Goal: Information Seeking & Learning: Learn about a topic

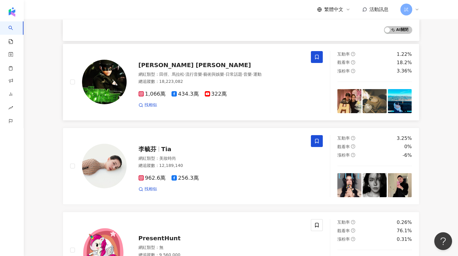
scroll to position [147, 0]
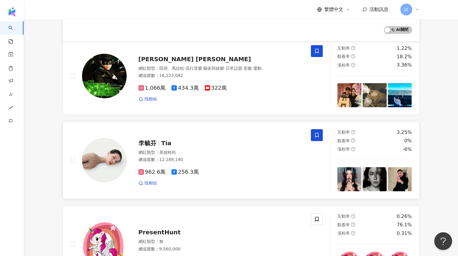
click at [315, 140] on span at bounding box center [317, 135] width 12 height 12
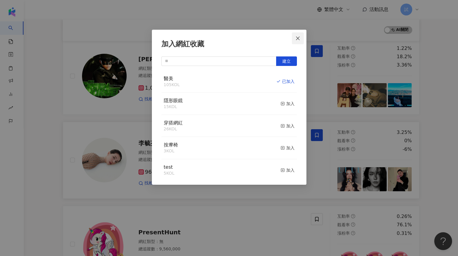
click at [296, 37] on icon "close" at bounding box center [298, 38] width 5 height 5
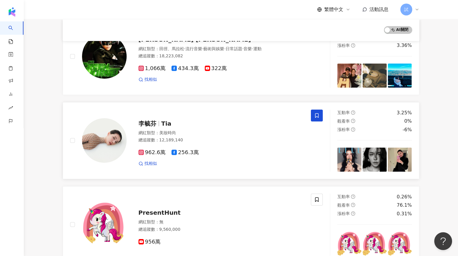
scroll to position [169, 0]
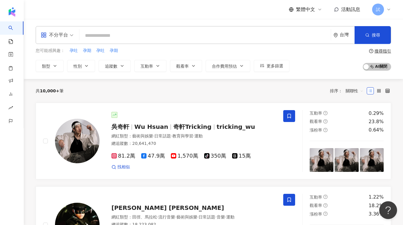
click at [170, 35] on input "search" at bounding box center [205, 35] width 247 height 11
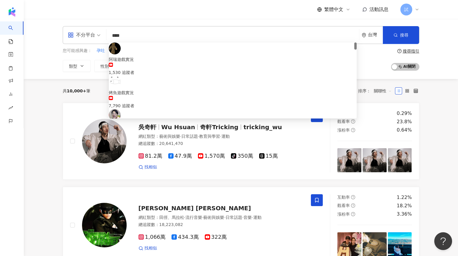
drag, startPoint x: 139, startPoint y: 38, endPoint x: 100, endPoint y: 38, distance: 39.8
click at [100, 38] on div "不分平台 **** 台灣 搜尋 b6a0f1ef-5add-4420-b4f5-3811f9b3a340 阿瑞遊戲實況 1,530 追蹤者 烤魚遊戲實況 7,…" at bounding box center [241, 35] width 357 height 18
type input "***"
click at [136, 36] on input "***" at bounding box center [233, 35] width 248 height 11
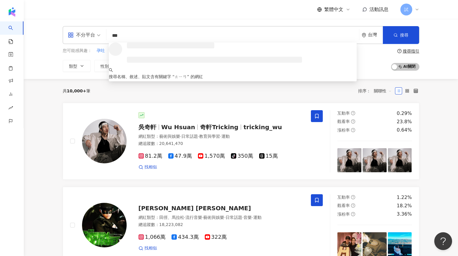
drag, startPoint x: 136, startPoint y: 36, endPoint x: 121, endPoint y: 35, distance: 14.6
click at [121, 35] on input "***" at bounding box center [233, 35] width 248 height 11
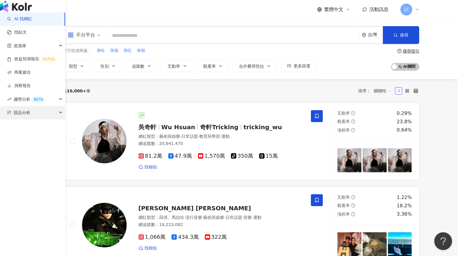
click at [21, 120] on span "競品分析" at bounding box center [22, 112] width 17 height 13
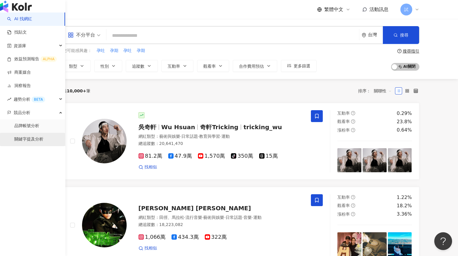
click at [27, 142] on link "關鍵字提及分析" at bounding box center [28, 139] width 29 height 6
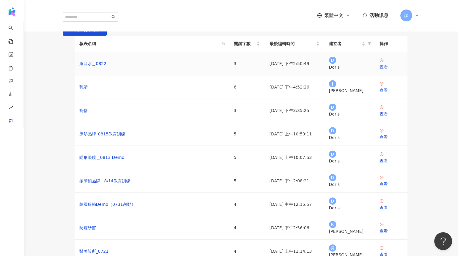
click at [384, 70] on div "查看" at bounding box center [391, 67] width 23 height 7
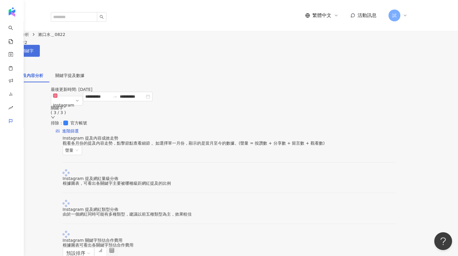
click at [34, 48] on span "設定關鍵字" at bounding box center [23, 50] width 21 height 5
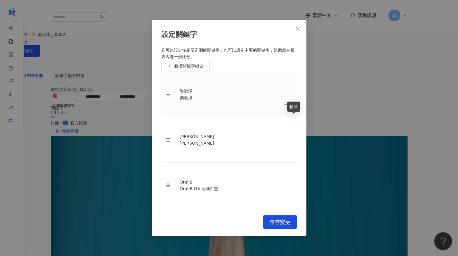
click at [289, 109] on icon "delete" at bounding box center [286, 105] width 5 height 5
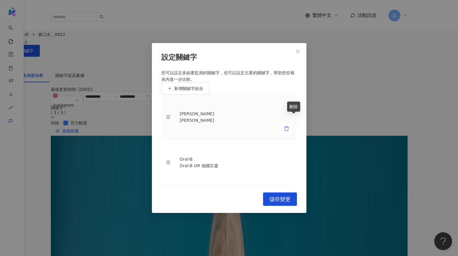
click at [289, 126] on icon "delete" at bounding box center [286, 128] width 5 height 5
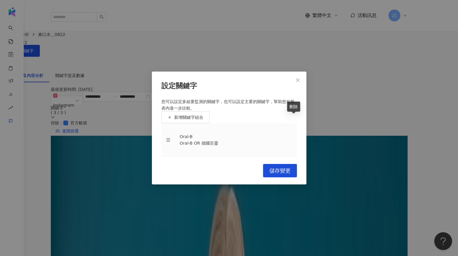
click at [289, 143] on icon "delete" at bounding box center [286, 145] width 5 height 5
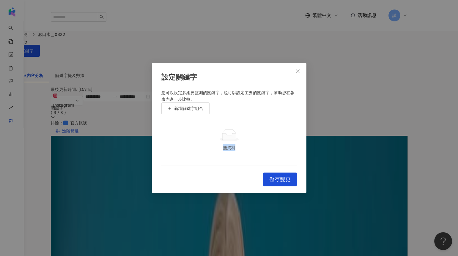
click at [293, 119] on td "無資料" at bounding box center [229, 139] width 136 height 51
click at [200, 106] on span "新增關鍵字組合" at bounding box center [188, 108] width 29 height 5
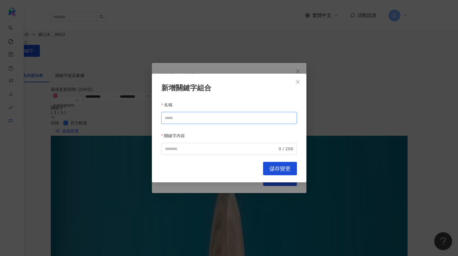
click at [186, 116] on input "名稱" at bounding box center [229, 118] width 136 height 12
type input "*"
type input "****"
click at [184, 146] on input "關鍵字內容" at bounding box center [221, 149] width 113 height 7
paste input "****"
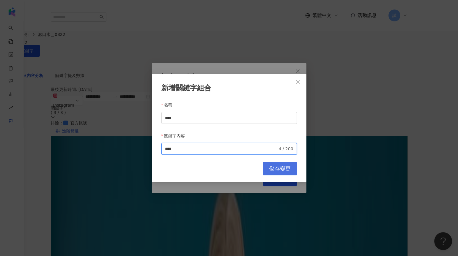
type input "****"
click at [274, 169] on span "儲存變更" at bounding box center [279, 169] width 21 height 7
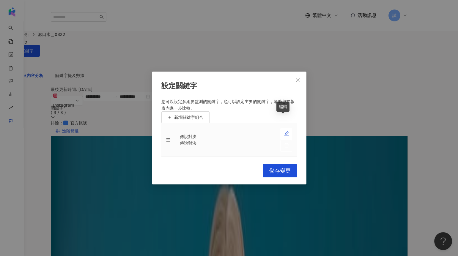
click at [284, 131] on icon "edit" at bounding box center [286, 133] width 5 height 5
type input "****"
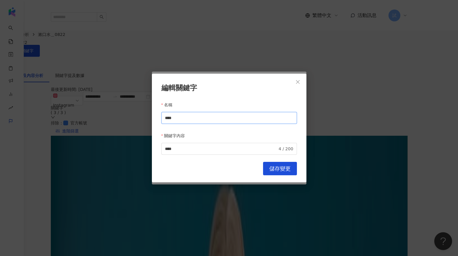
drag, startPoint x: 191, startPoint y: 118, endPoint x: 136, endPoint y: 118, distance: 55.0
click at [136, 118] on div "編輯關鍵字 名稱 **** 關鍵字內容 **** 4 / 200 Cancel 儲存變更" at bounding box center [229, 128] width 458 height 256
type input "*****"
drag, startPoint x: 191, startPoint y: 146, endPoint x: 140, endPoint y: 146, distance: 50.5
click at [140, 146] on div "編輯關鍵字 名稱 ***** 關鍵字內容 傳說對決 **** 4 / 200 Cancel 儲存變更" at bounding box center [229, 128] width 458 height 256
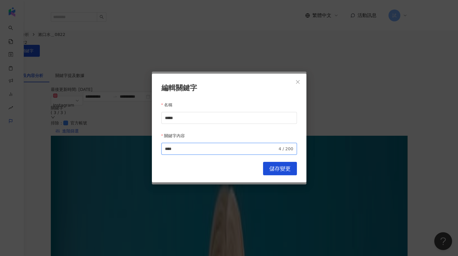
paste input "*"
type input "*****"
click at [281, 166] on span "儲存變更" at bounding box center [279, 169] width 21 height 7
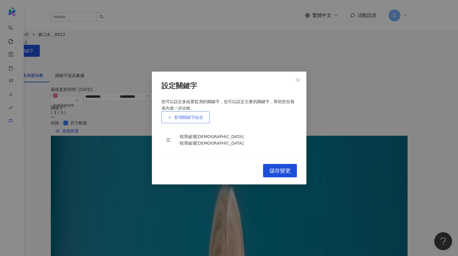
click at [194, 115] on span "新增關鍵字組合" at bounding box center [188, 117] width 29 height 5
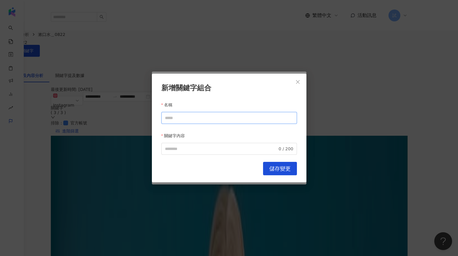
click at [182, 115] on input "名稱" at bounding box center [229, 118] width 136 height 12
click at [184, 150] on span "0 / 200" at bounding box center [229, 149] width 136 height 12
type input "****"
paste input "****"
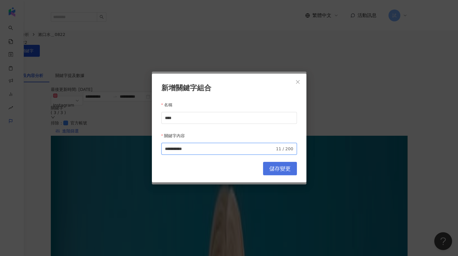
type input "**********"
click at [287, 166] on span "儲存變更" at bounding box center [279, 169] width 21 height 7
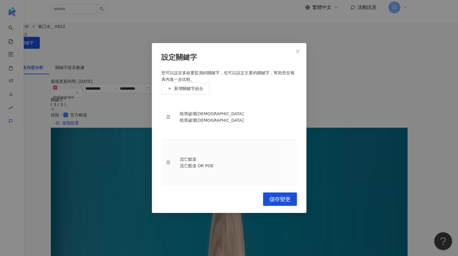
scroll to position [10, 0]
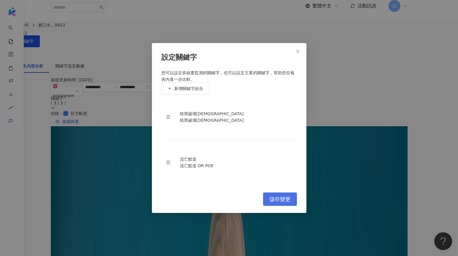
click at [282, 203] on button "儲存變更" at bounding box center [280, 199] width 34 height 13
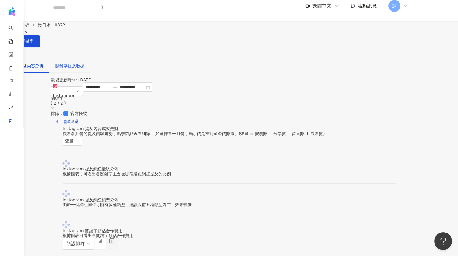
click at [84, 63] on div "關鍵字提及數據" at bounding box center [69, 66] width 29 height 7
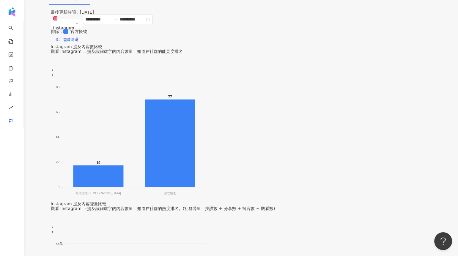
scroll to position [78, 0]
click at [81, 24] on span "Instagram" at bounding box center [66, 23] width 27 height 18
click at [110, 22] on input "**********" at bounding box center [97, 19] width 25 height 7
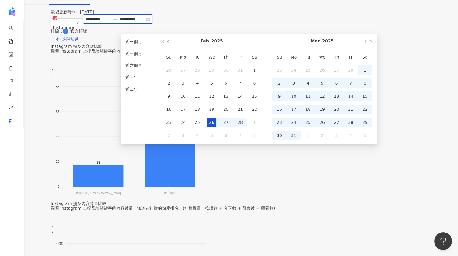
type input "**********"
click at [104, 201] on div "88 88 66 66 44 44 22 22 0 0 19 77 暗黑破壞神 暗黑破壞神 流亡黯道 流亡黯道 暗黑破壞神 提及內容總數: 19" at bounding box center [229, 134] width 357 height 133
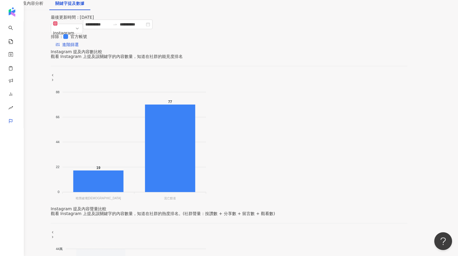
scroll to position [70, 0]
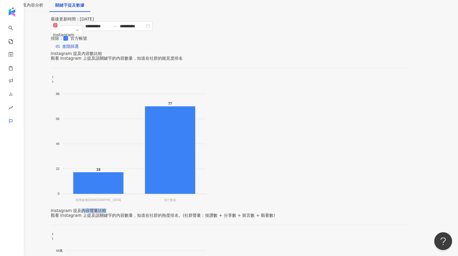
drag, startPoint x: 302, startPoint y: 54, endPoint x: 336, endPoint y: 54, distance: 34.2
click at [336, 208] on div "Instagram 提及內容聲量比較" at bounding box center [229, 210] width 357 height 5
click at [326, 208] on div "Instagram 提及內容聲量比較 觀看 Instagram 上提及該關鍵字的內容數量，知道在社群的熱度排名。(社群聲量：按讚數 + 分享數 + 留言數 +…" at bounding box center [229, 213] width 357 height 10
click at [269, 213] on div "觀看 Instagram 上提及該關鍵字的內容數量，知道在社群的熱度排名。(社群聲量：按讚數 + 分享數 + 留言數 + 觀看數)" at bounding box center [229, 215] width 357 height 5
click at [287, 208] on div "Instagram 提及內容聲量比較 觀看 Instagram 上提及該關鍵字的內容數量，知道在社群的熱度排名。(社群聲量：按讚數 + 分享數 + 留言數 +…" at bounding box center [229, 213] width 357 height 10
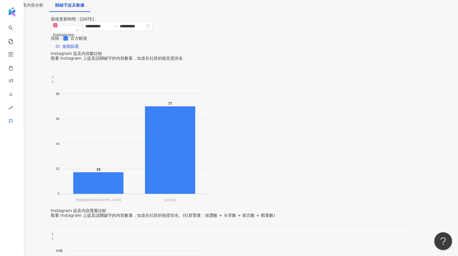
click at [311, 208] on div "Instagram 提及內容聲量比較 觀看 Instagram 上提及該關鍵字的內容數量，知道在社群的熱度排名。(社群聲量：按讚數 + 分享數 + 留言數 +…" at bounding box center [229, 213] width 357 height 10
drag, startPoint x: 332, startPoint y: 71, endPoint x: 268, endPoint y: 70, distance: 64.5
click at [268, 213] on div "觀看 Instagram 上提及該關鍵字的內容數量，知道在社群的熱度排名。(社群聲量：按讚數 + 分享數 + 留言數 + 觀看數)" at bounding box center [229, 215] width 357 height 5
click at [304, 213] on div "觀看 Instagram 上提及該關鍵字的內容數量，知道在社群的熱度排名。(社群聲量：按讚數 + 分享數 + 留言數 + 觀看數)" at bounding box center [229, 215] width 357 height 5
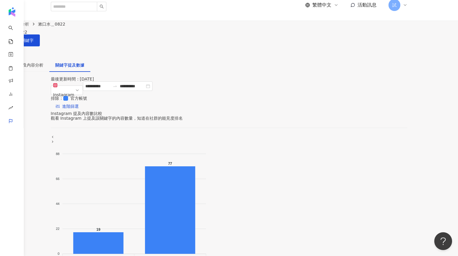
scroll to position [6, 0]
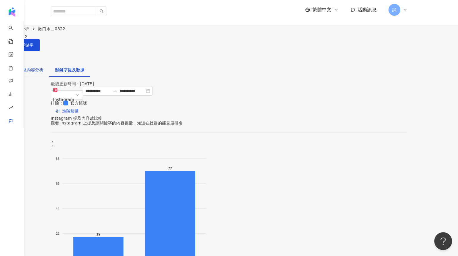
click at [43, 67] on div "關鍵字提及內容分析" at bounding box center [24, 70] width 37 height 7
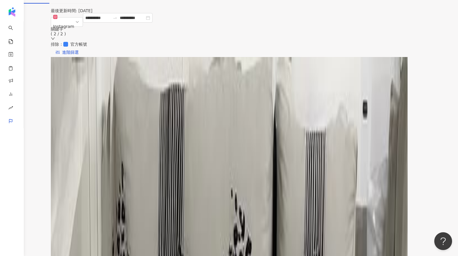
scroll to position [80, 0]
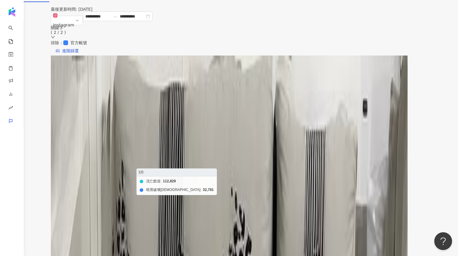
click at [138, 123] on foreignobject "流亡黯道 暗黑破壞神" at bounding box center [234, 148] width 342 height 119
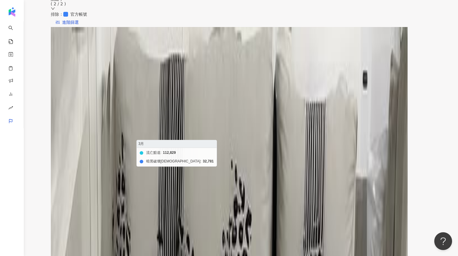
scroll to position [109, 0]
click at [137, 131] on foreignobject "流亡黯道 暗黑破壞神" at bounding box center [234, 120] width 342 height 119
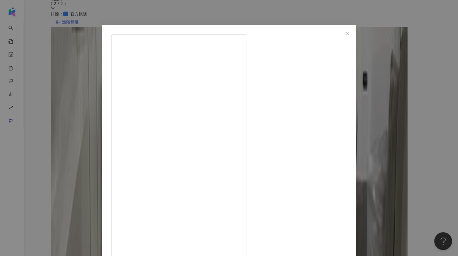
scroll to position [6, 0]
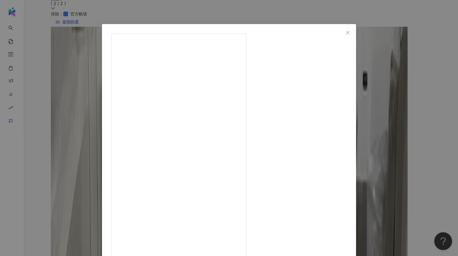
drag, startPoint x: 282, startPoint y: 67, endPoint x: 304, endPoint y: 67, distance: 21.1
drag, startPoint x: 255, startPoint y: 65, endPoint x: 308, endPoint y: 65, distance: 52.6
click at [376, 97] on div "月希 2025/3/21 381 2 1.9萬 查看原始貼文" at bounding box center [229, 128] width 458 height 256
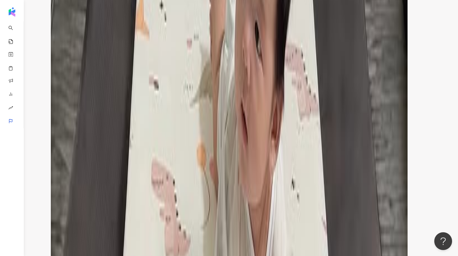
scroll to position [894, 0]
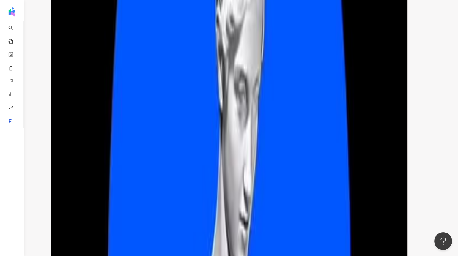
scroll to position [914, 0]
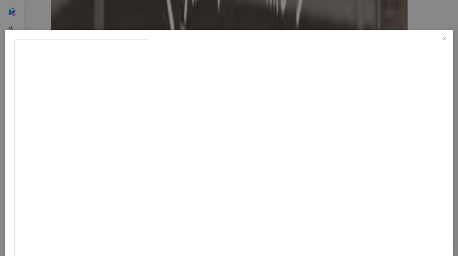
drag, startPoint x: 317, startPoint y: 71, endPoint x: 326, endPoint y: 71, distance: 8.3
drag, startPoint x: 324, startPoint y: 70, endPoint x: 317, endPoint y: 70, distance: 7.1
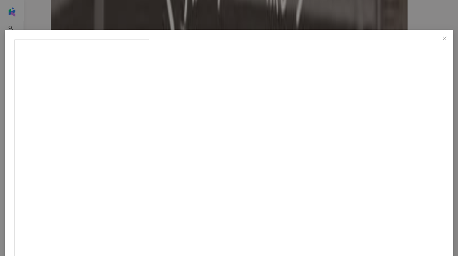
drag, startPoint x: 316, startPoint y: 71, endPoint x: 326, endPoint y: 72, distance: 9.9
click at [442, 38] on icon "close" at bounding box center [444, 38] width 5 height 5
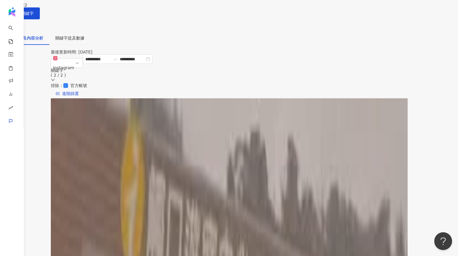
scroll to position [0, 0]
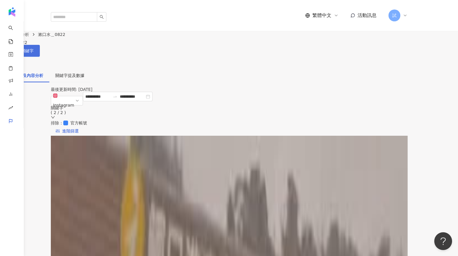
click at [40, 45] on button "設定關鍵字" at bounding box center [20, 51] width 40 height 12
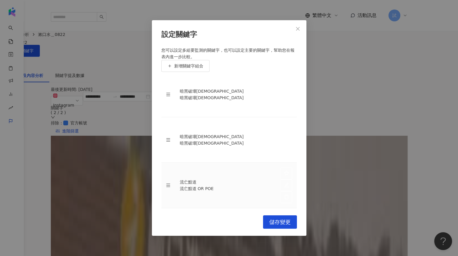
click at [280, 169] on div at bounding box center [286, 186] width 12 height 36
click at [284, 183] on icon "edit" at bounding box center [286, 185] width 5 height 5
type input "****"
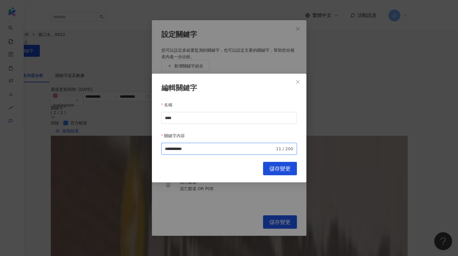
drag, startPoint x: 181, startPoint y: 144, endPoint x: 220, endPoint y: 145, distance: 38.7
click at [220, 146] on input "**********" at bounding box center [220, 149] width 110 height 7
type input "****"
click at [277, 170] on button "儲存變更" at bounding box center [280, 168] width 34 height 13
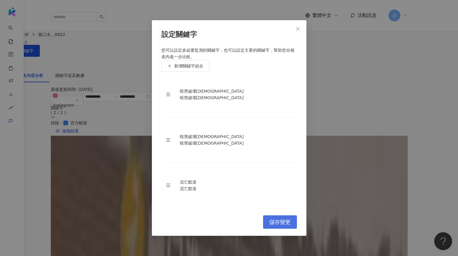
click at [279, 216] on button "儲存變更" at bounding box center [280, 222] width 34 height 13
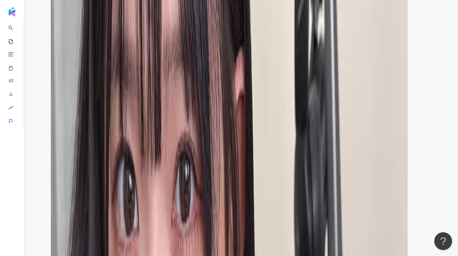
scroll to position [914, 0]
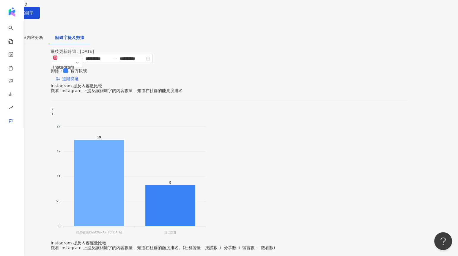
scroll to position [44, 0]
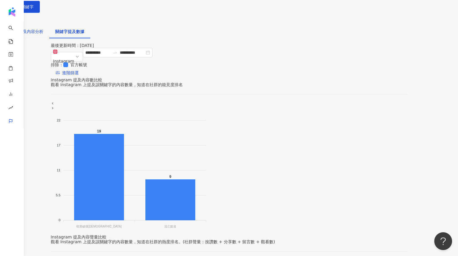
click at [43, 28] on div "關鍵字提及內容分析" at bounding box center [24, 31] width 37 height 7
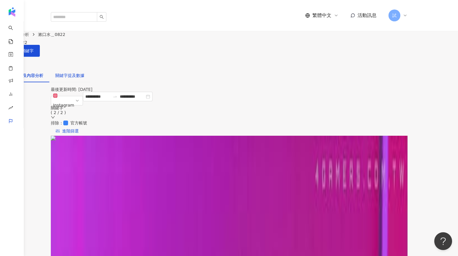
click at [84, 72] on div "關鍵字提及數據" at bounding box center [69, 75] width 29 height 7
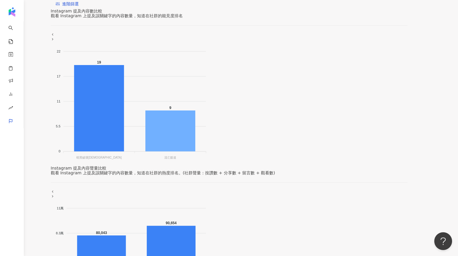
scroll to position [116, 0]
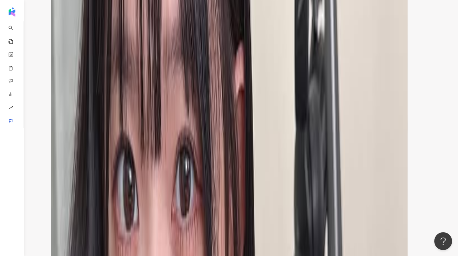
scroll to position [916, 0]
click at [142, 221] on div "聲量最高" at bounding box center [134, 224] width 17 height 7
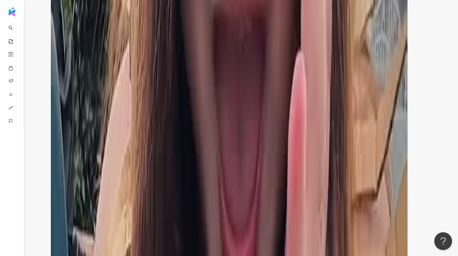
scroll to position [903, 0]
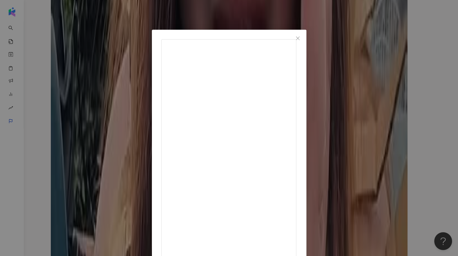
scroll to position [0, 0]
drag, startPoint x: 242, startPoint y: 74, endPoint x: 275, endPoint y: 79, distance: 33.1
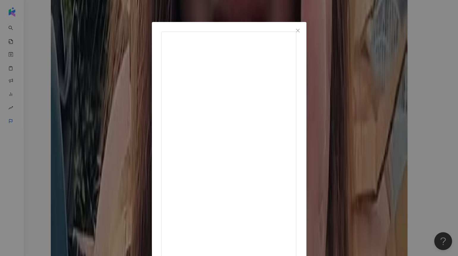
scroll to position [11, 0]
click at [383, 55] on div "京野妮子 Nico 2025/4/23 UU只會影響我投擲長矛的準度 還好我沒這個問題👍🏼 - 流亡黯道2 全新職業《女獵人》 用新武器 手擲長矛 丟起來就是…" at bounding box center [229, 128] width 458 height 256
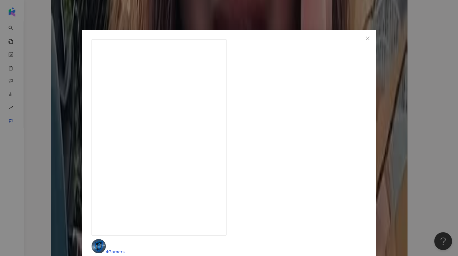
click at [383, 63] on div "4Gamers 2025/4/18 1,977 5 4.3萬 查看原始貼文" at bounding box center [229, 128] width 458 height 256
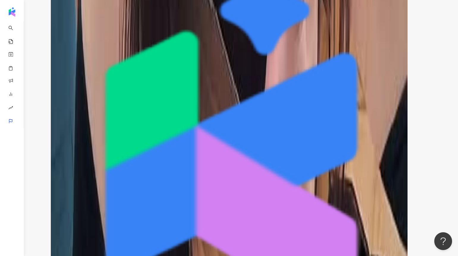
scroll to position [1362, 0]
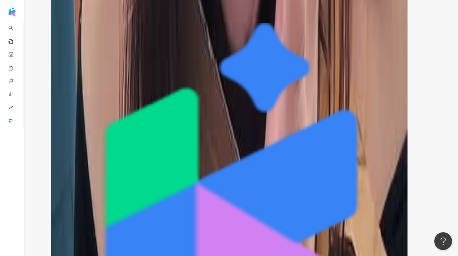
drag, startPoint x: 108, startPoint y: 51, endPoint x: 142, endPoint y: 48, distance: 34.0
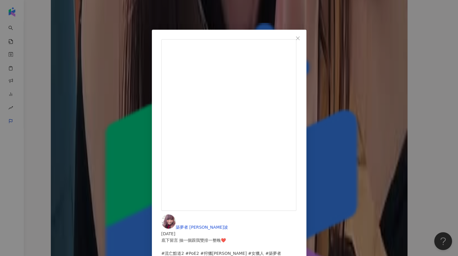
click at [390, 79] on div "築夢者 夸克波波 2025/4/20 底下留言 抽一個跟我雙排一整晚❤️ #流亡黯道2 #PoE2 #狩獵黎明 #女獵人 #築夢者 3,193 47 查看原始…" at bounding box center [229, 128] width 458 height 256
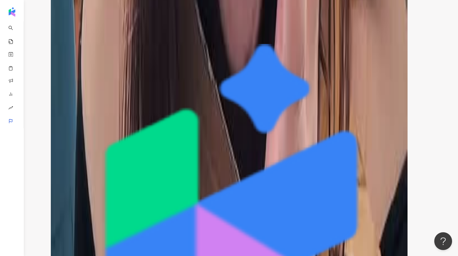
scroll to position [0, 0]
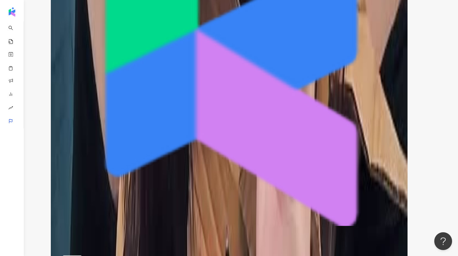
scroll to position [1522, 0]
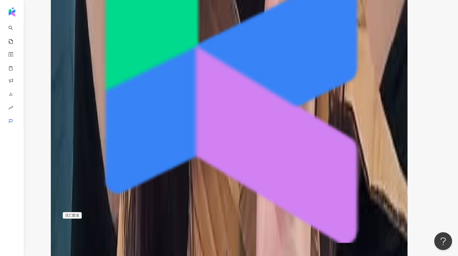
scroll to position [1560, 0]
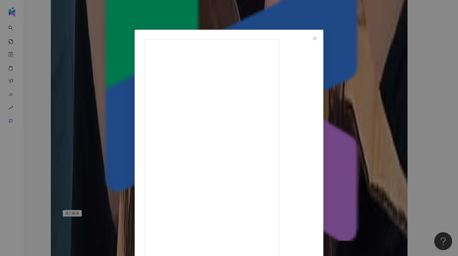
click at [384, 135] on div "這我 2025/4/18 我都穿雨衣了還問我有沒有下雨?? #這我 流亡黯道2狩獵黎明來了!! 快來體驗兇猛的阿茲瑪麗戰士吧💥💥 #流亡黯道2 #PoE2 #…" at bounding box center [229, 128] width 458 height 256
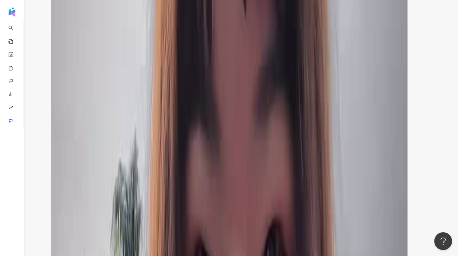
scroll to position [0, 0]
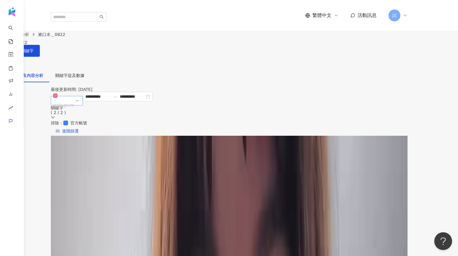
click at [74, 101] on div "Instagram" at bounding box center [63, 105] width 21 height 9
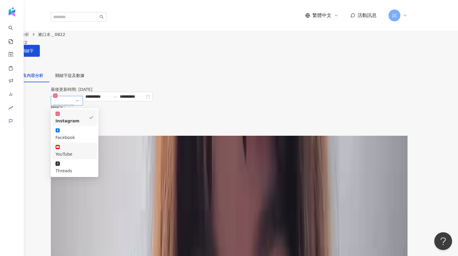
click at [86, 151] on div "YouTube" at bounding box center [75, 154] width 38 height 7
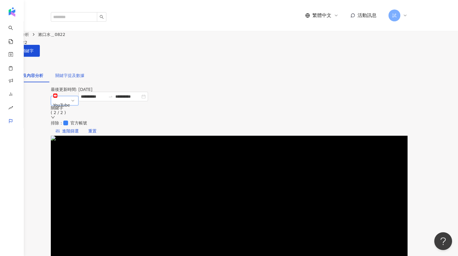
click at [90, 69] on div "關鍵字提及數據" at bounding box center [69, 76] width 41 height 14
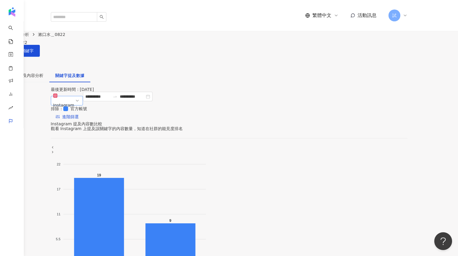
click at [81, 98] on span "Instagram" at bounding box center [66, 101] width 27 height 18
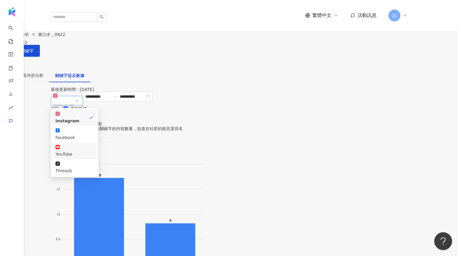
click at [91, 151] on div "YouTube" at bounding box center [75, 154] width 38 height 7
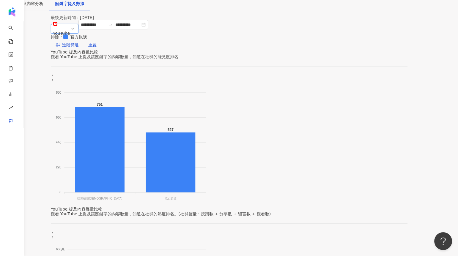
scroll to position [71, 0]
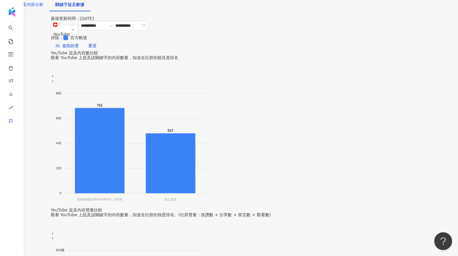
click at [43, 8] on div "關鍵字提及內容分析" at bounding box center [24, 4] width 37 height 7
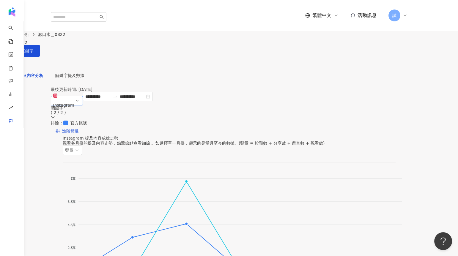
click at [74, 101] on div "Instagram" at bounding box center [63, 105] width 21 height 9
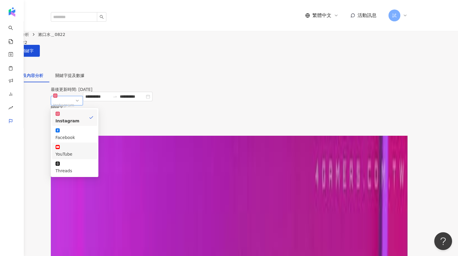
click at [92, 151] on div "YouTube" at bounding box center [75, 154] width 38 height 7
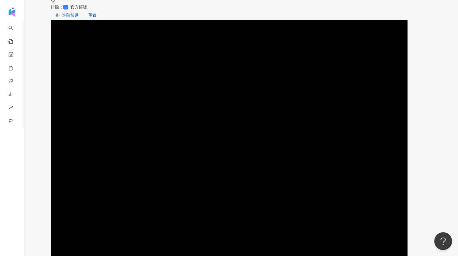
scroll to position [114, 0]
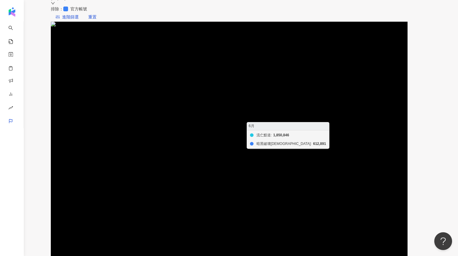
click at [302, 56] on foreignobject "流亡黯道 暗黑破壞神" at bounding box center [234, 115] width 342 height 119
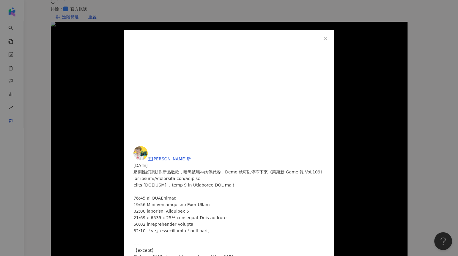
scroll to position [11, 0]
click at [392, 79] on div "王萊斯 2025/6/20 壓倒性好評動作新品數款，暗黑破壞神肉鴿代餐，Demo 就可以停不下來《萊斯新 Game 報 VoL109》 1,757 102 1…" at bounding box center [229, 128] width 458 height 256
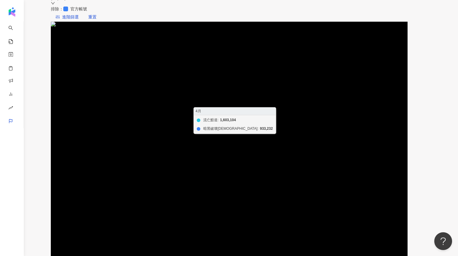
click at [197, 98] on foreignobject "流亡黯道 暗黑破壞神" at bounding box center [234, 115] width 342 height 119
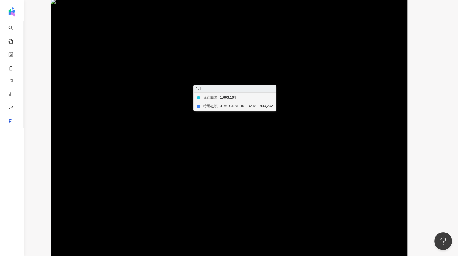
scroll to position [144, 0]
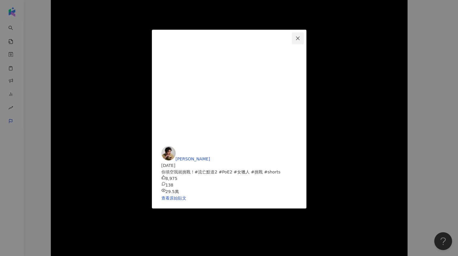
click at [300, 37] on icon "close" at bounding box center [298, 38] width 4 height 4
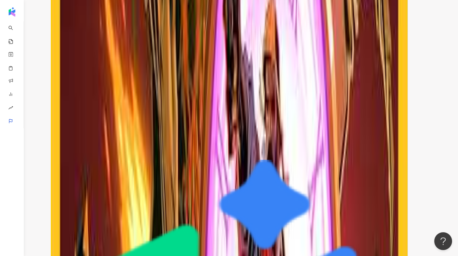
scroll to position [1356, 0]
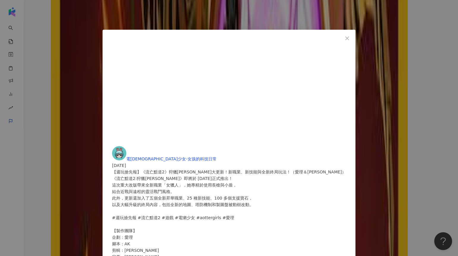
click at [383, 114] on div "電獺少女-女孩的科技日常 2025/4/2 【週玩搶先報】《流亡黯道2》狩獵黎明大更新！新職業、新技能與全新終局玩法！（愛理＆大叔） 47 6 2,521 查…" at bounding box center [229, 128] width 458 height 256
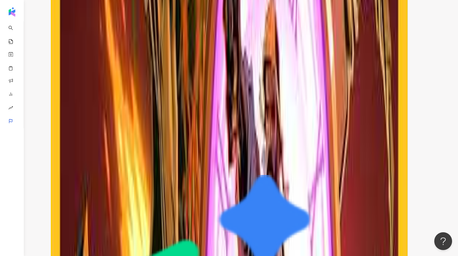
scroll to position [1410, 0]
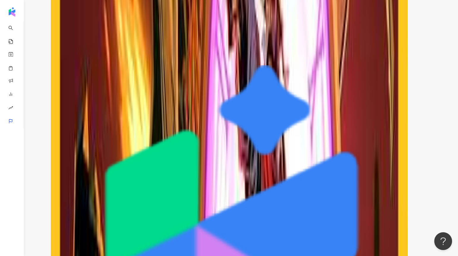
scroll to position [1566, 0]
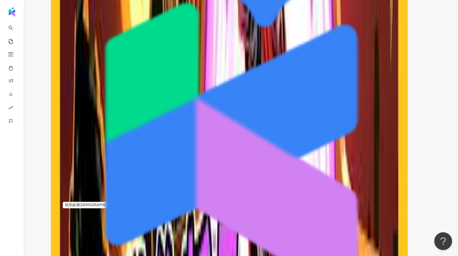
scroll to position [1752, 0]
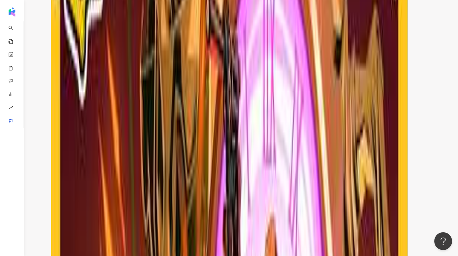
scroll to position [1313, 0]
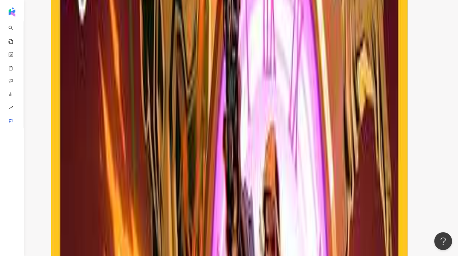
scroll to position [0, 97]
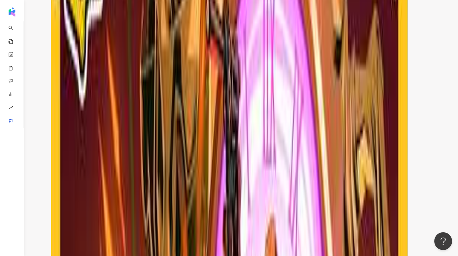
scroll to position [0, 65]
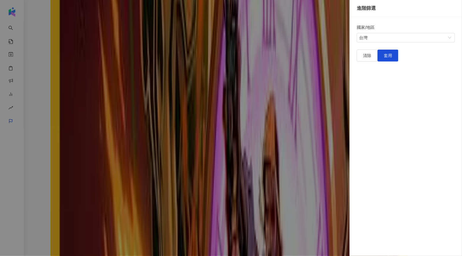
click at [320, 45] on div at bounding box center [231, 128] width 462 height 256
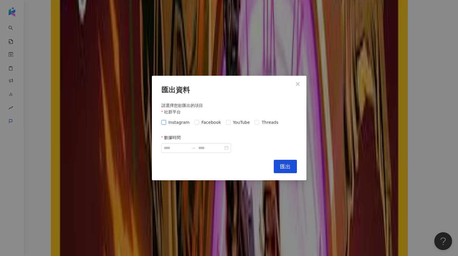
click at [181, 126] on span "Instagram" at bounding box center [179, 122] width 26 height 7
click at [229, 149] on div at bounding box center [196, 148] width 70 height 10
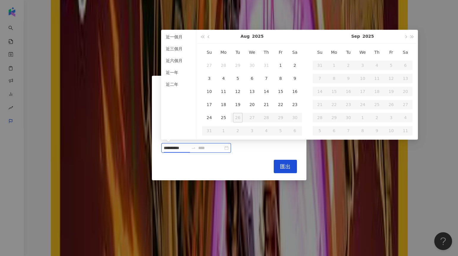
type input "**********"
click at [289, 202] on div "匯出資料 請選擇您欲匯出的項目 社群平台 Instagram Facebook YouTube Threads 數據時間 Cancel 匯出" at bounding box center [229, 128] width 458 height 256
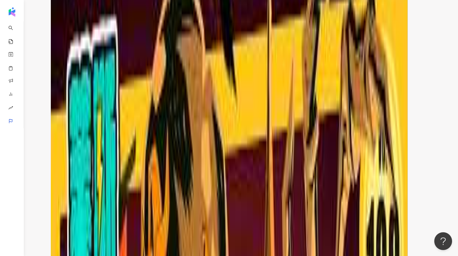
scroll to position [441, 0]
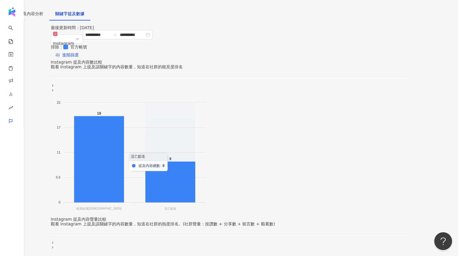
scroll to position [63, 0]
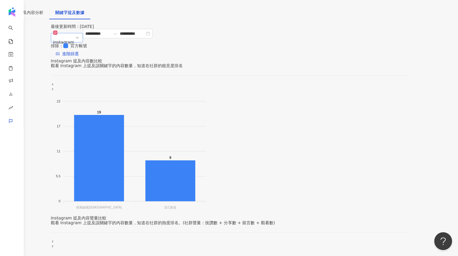
click at [76, 33] on span "Instagram" at bounding box center [66, 38] width 27 height 18
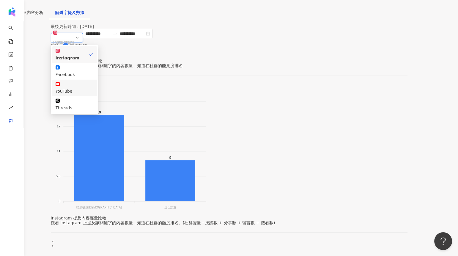
click at [83, 88] on div "YouTube" at bounding box center [75, 91] width 38 height 7
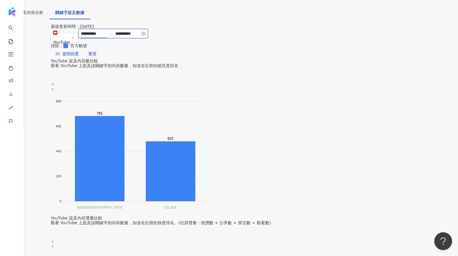
click at [106, 35] on input "**********" at bounding box center [93, 33] width 25 height 7
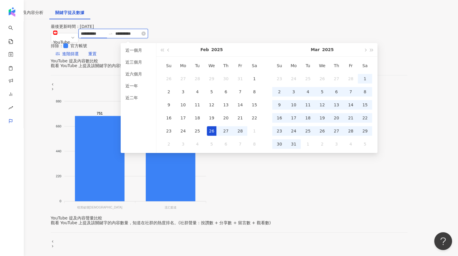
click at [106, 35] on input "**********" at bounding box center [93, 33] width 25 height 7
type input "**********"
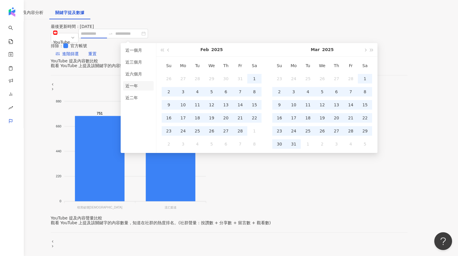
click at [139, 83] on li "近一年" at bounding box center [138, 86] width 31 height 10
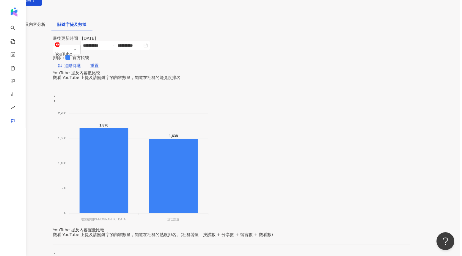
scroll to position [51, 0]
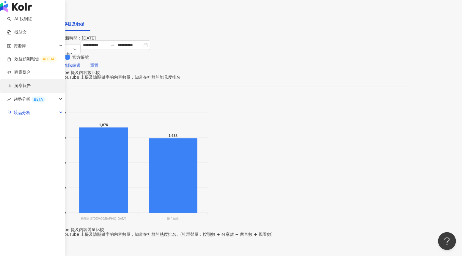
click at [23, 89] on link "洞察報告" at bounding box center [19, 86] width 24 height 6
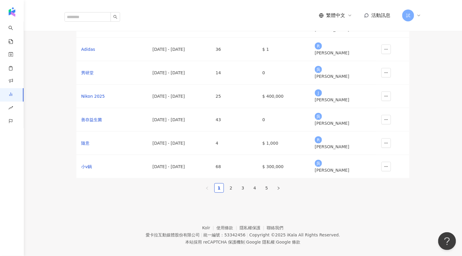
scroll to position [143, 0]
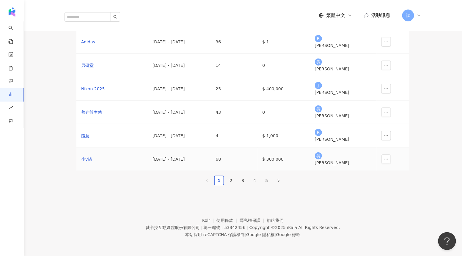
click at [95, 156] on div "小v鍋" at bounding box center [112, 159] width 62 height 7
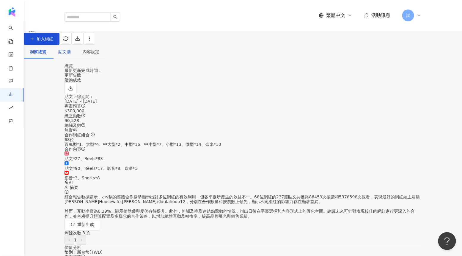
click at [71, 55] on div "貼文牆" at bounding box center [64, 51] width 12 height 7
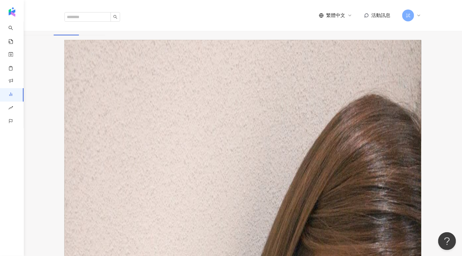
scroll to position [42, 0]
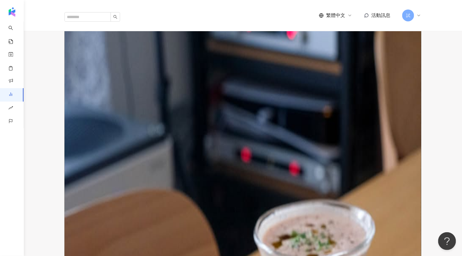
click at [46, 13] on div "洞察總覽" at bounding box center [38, 10] width 17 height 7
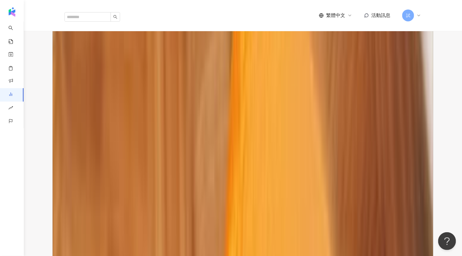
drag, startPoint x: 250, startPoint y: 120, endPoint x: 294, endPoint y: 120, distance: 44.0
click at [295, 121] on div "5,378,598" at bounding box center [243, 119] width 357 height 5
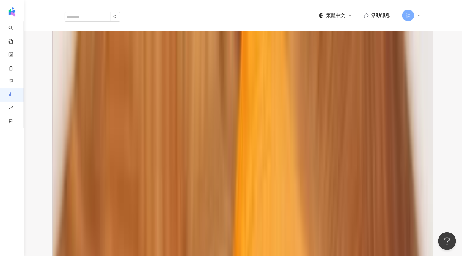
scroll to position [83, 0]
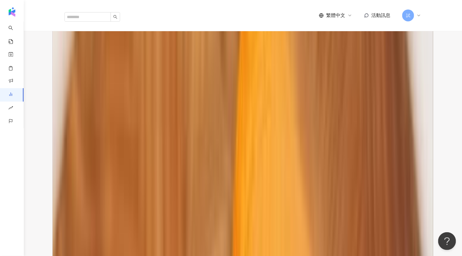
drag, startPoint x: 85, startPoint y: 149, endPoint x: 136, endPoint y: 147, distance: 51.2
click at [137, 97] on div "貼文*27、Reels*83 貼文*90、Reels*17、影音*8、直播*1 影音*3、Shorts*8" at bounding box center [243, 82] width 357 height 29
drag, startPoint x: 88, startPoint y: 159, endPoint x: 129, endPoint y: 160, distance: 41.0
click at [129, 97] on div "貼文*27、Reels*83 貼文*90、Reels*17、影音*8、直播*1 影音*3、Shorts*8" at bounding box center [243, 82] width 357 height 29
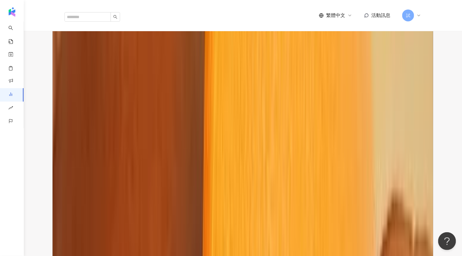
scroll to position [1560, 0]
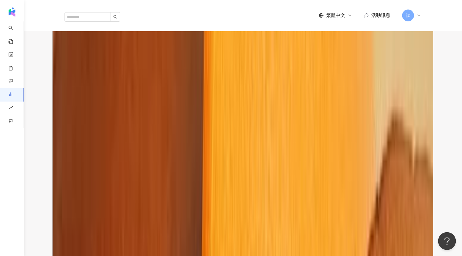
scroll to position [1638, 0]
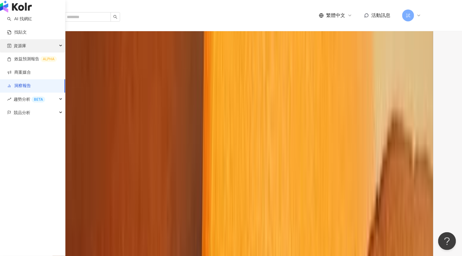
click at [13, 53] on div "資源庫" at bounding box center [32, 45] width 65 height 13
click at [18, 53] on span "資源庫" at bounding box center [20, 45] width 12 height 13
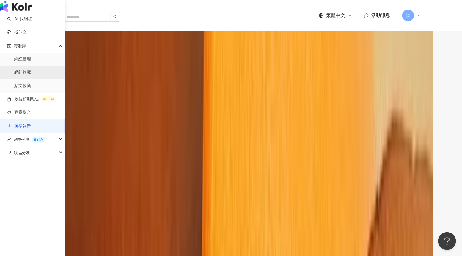
click at [23, 76] on link "網紅收藏" at bounding box center [22, 73] width 17 height 6
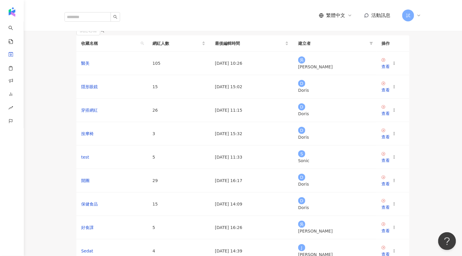
scroll to position [11, 0]
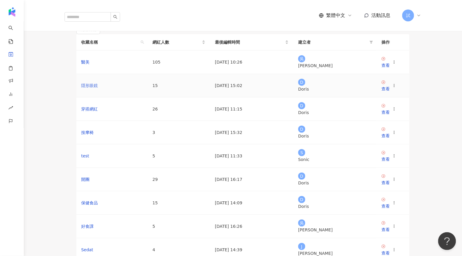
click at [93, 88] on link "隱形眼鏡" at bounding box center [89, 85] width 17 height 5
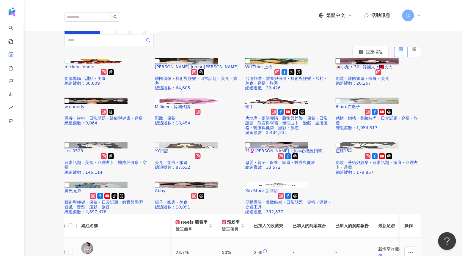
scroll to position [3, 0]
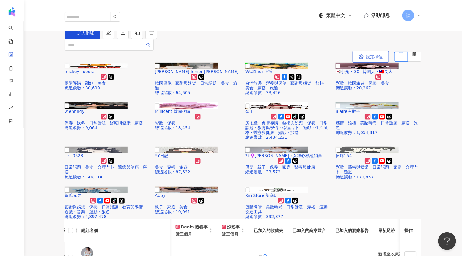
click at [369, 63] on button "設定欄位" at bounding box center [371, 57] width 36 height 12
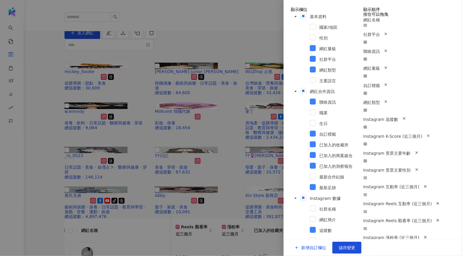
scroll to position [295, 0]
click at [355, 246] on span "儲存變更" at bounding box center [347, 248] width 17 height 5
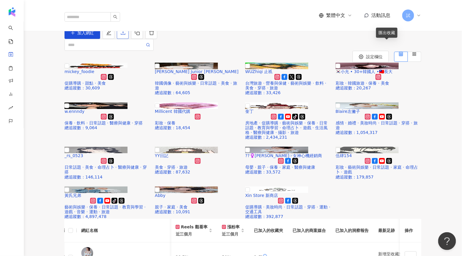
click at [125, 35] on icon "download" at bounding box center [123, 33] width 4 height 4
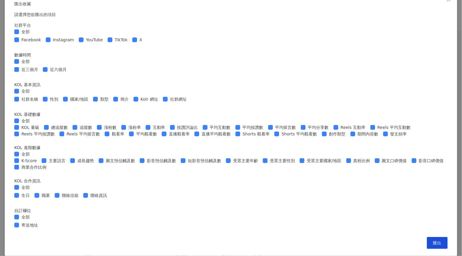
scroll to position [220, 0]
click at [372, 97] on div "匯出收藏 請選擇您欲匯出的項目 社群平台 全部 Facebook Instagram YouTube TikTok X 數據時間 全部 近三個月 近六個月 K…" at bounding box center [231, 128] width 462 height 256
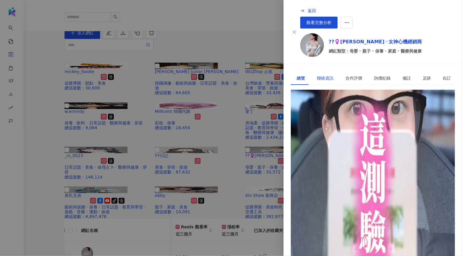
click at [327, 75] on div "聯絡資訊" at bounding box center [325, 78] width 17 height 7
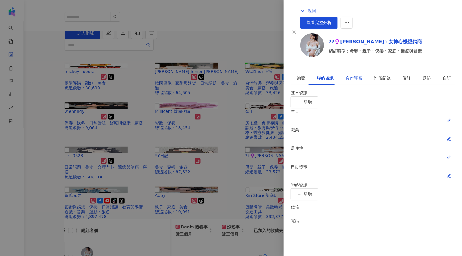
click at [351, 75] on div "合作評價" at bounding box center [353, 78] width 17 height 7
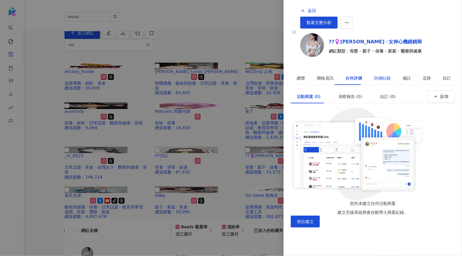
click at [381, 75] on div "詢價紀錄" at bounding box center [382, 78] width 17 height 7
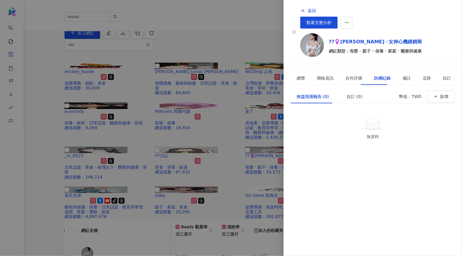
click at [264, 75] on div at bounding box center [231, 128] width 462 height 256
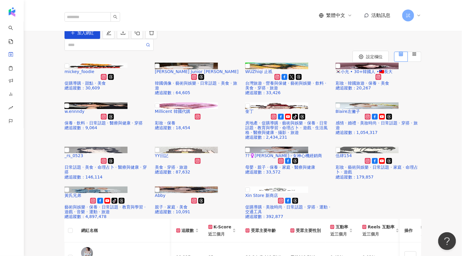
scroll to position [68, 0]
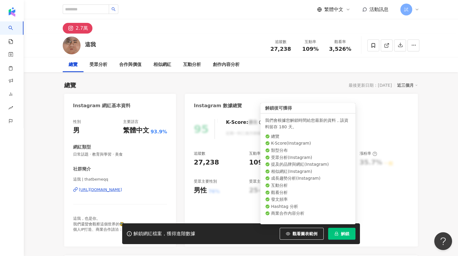
click at [340, 235] on button "解鎖" at bounding box center [341, 234] width 27 height 12
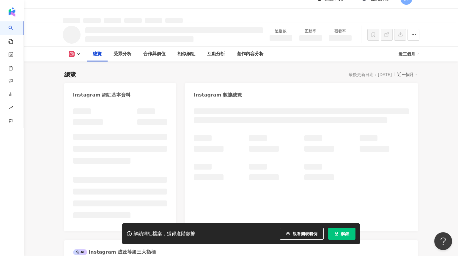
scroll to position [41, 0]
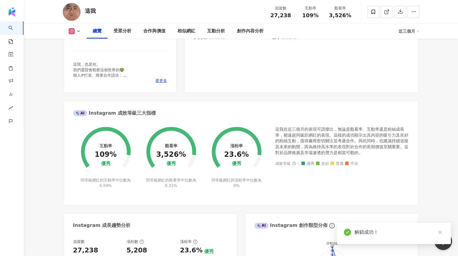
scroll to position [198, 0]
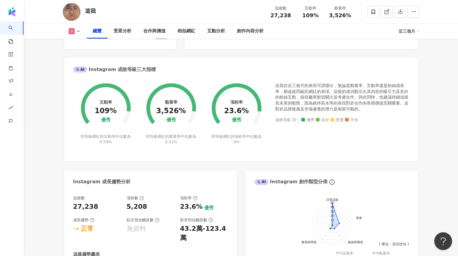
click at [290, 17] on div "追蹤數 27,238 互動率 109% 觀看率 3,526%" at bounding box center [310, 12] width 89 height 18
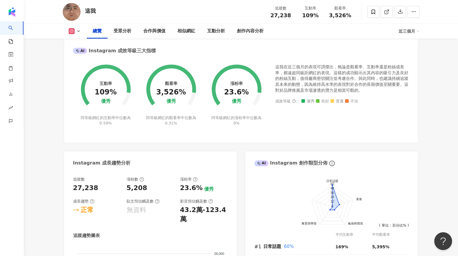
scroll to position [217, 0]
drag, startPoint x: 96, startPoint y: 94, endPoint x: 113, endPoint y: 92, distance: 17.0
click at [113, 92] on div "互動率 109% 優秀 同等級網紅的互動率中位數為 0.59%" at bounding box center [105, 90] width 65 height 69
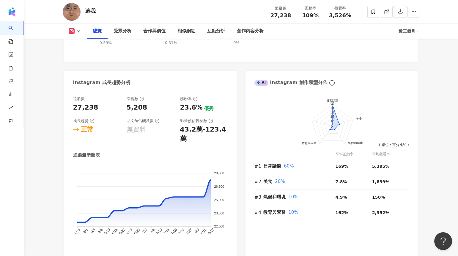
scroll to position [298, 0]
drag, startPoint x: 126, startPoint y: 108, endPoint x: 145, endPoint y: 107, distance: 18.7
click at [145, 107] on div "追蹤數 27,238 漲粉數 5,208 漲粉率 23.6% 優秀 成長趨勢 正常 貼文預估觸及數 無資料 影音預估觸及數 43.2萬-123.4萬" at bounding box center [150, 119] width 155 height 47
click at [145, 107] on div "5,208" at bounding box center [151, 107] width 48 height 9
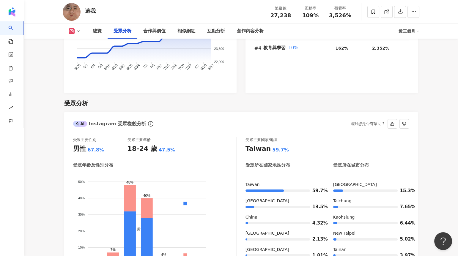
scroll to position [516, 0]
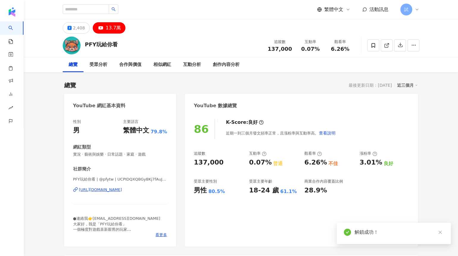
scroll to position [134, 0]
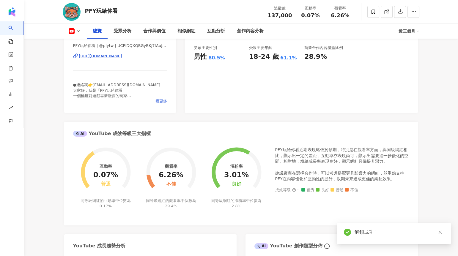
click at [320, 17] on div "0.07%" at bounding box center [310, 15] width 23 height 6
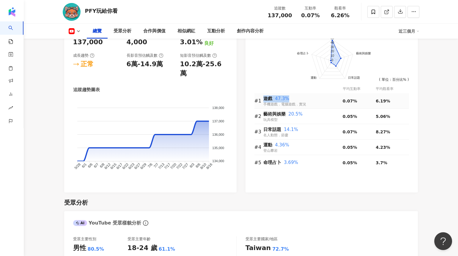
scroll to position [0, 0]
drag, startPoint x: 260, startPoint y: 100, endPoint x: 311, endPoint y: 104, distance: 50.9
click at [311, 104] on tr "#1 遊戲 47.3% 手機遊戲．電腦遊戲．實況 0.07% 6.19%" at bounding box center [331, 100] width 155 height 15
click at [311, 104] on div "遊戲 47.3% 手機遊戲．電腦遊戲．實況" at bounding box center [302, 101] width 79 height 12
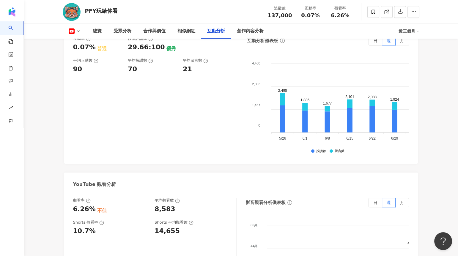
scroll to position [1042, 0]
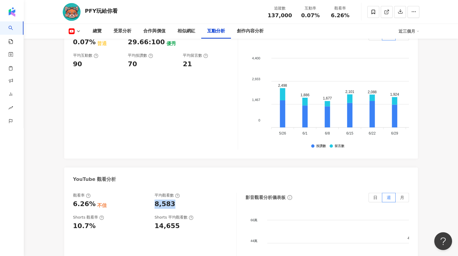
drag, startPoint x: 154, startPoint y: 180, endPoint x: 172, endPoint y: 182, distance: 17.9
click at [172, 193] on div "觀看率 6.26% 不佳 平均觀看數 8,583" at bounding box center [151, 201] width 157 height 16
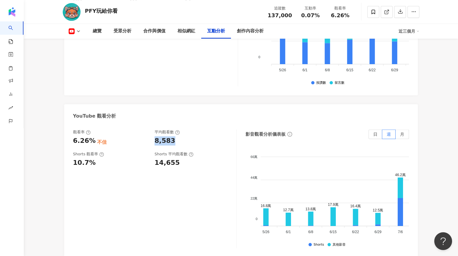
scroll to position [1111, 0]
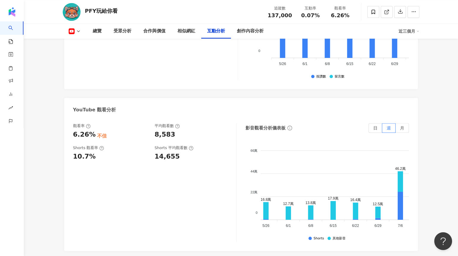
click at [171, 130] on div "8,583" at bounding box center [165, 134] width 21 height 9
drag, startPoint x: 171, startPoint y: 113, endPoint x: 150, endPoint y: 115, distance: 20.9
click at [150, 123] on div "觀看率 6.26% 不佳 平均觀看數 8,583" at bounding box center [151, 131] width 157 height 16
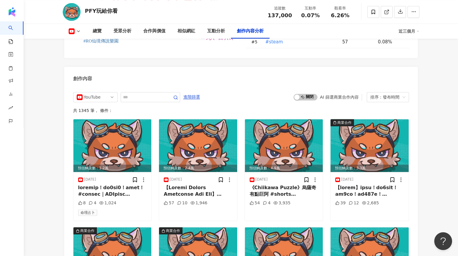
scroll to position [1616, 0]
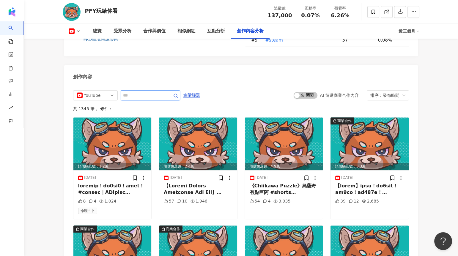
click at [151, 92] on input "text" at bounding box center [144, 95] width 42 height 7
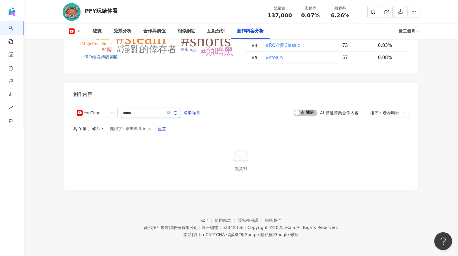
scroll to position [1580, 0]
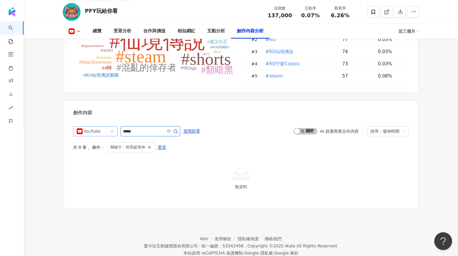
drag, startPoint x: 154, startPoint y: 113, endPoint x: 115, endPoint y: 113, distance: 38.9
click at [115, 126] on div "YouTube *****" at bounding box center [126, 131] width 107 height 10
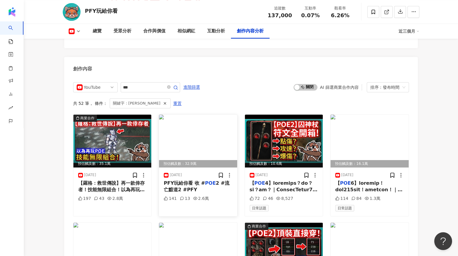
click at [176, 115] on img at bounding box center [198, 141] width 78 height 53
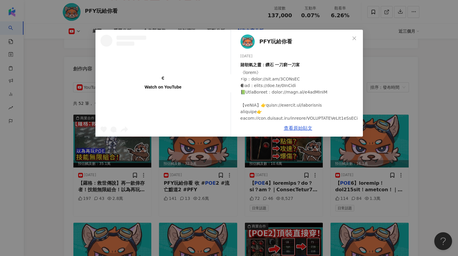
click at [393, 78] on div "Watch on YouTube PFY玩給你看 [DATE] 賭朝氣之靈：鑽石 一刀窮一刀富 141 13 2.6萬 查看原始貼文" at bounding box center [229, 128] width 458 height 256
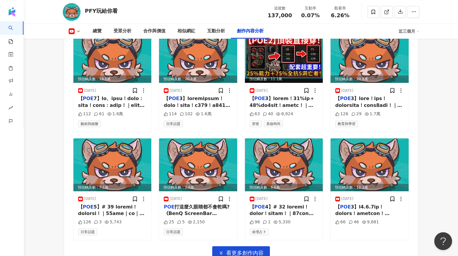
scroll to position [1817, 0]
click at [256, 250] on span "看更多創作內容" at bounding box center [244, 253] width 37 height 7
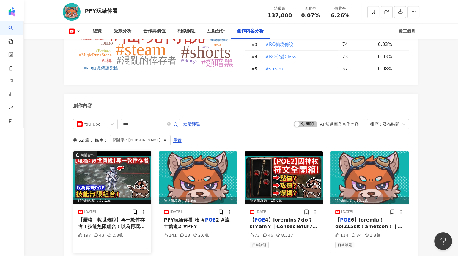
scroll to position [1614, 0]
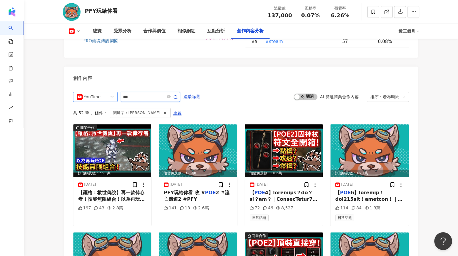
drag, startPoint x: 134, startPoint y: 78, endPoint x: 116, endPoint y: 78, distance: 18.7
click at [116, 92] on div "YouTube ***" at bounding box center [126, 97] width 107 height 10
type input "***"
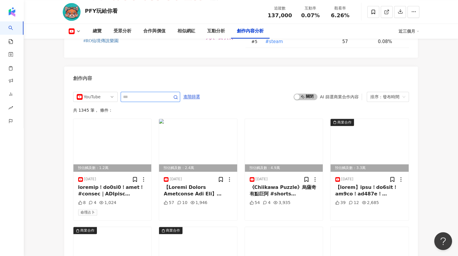
scroll to position [1624, 0]
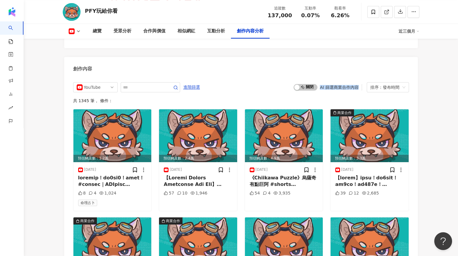
drag, startPoint x: 320, startPoint y: 68, endPoint x: 357, endPoint y: 67, distance: 37.5
click at [358, 84] on div "啟動 關閉 AI 篩選商業合作內容" at bounding box center [328, 87] width 68 height 7
click at [301, 84] on button "啟動 關閉" at bounding box center [306, 87] width 24 height 7
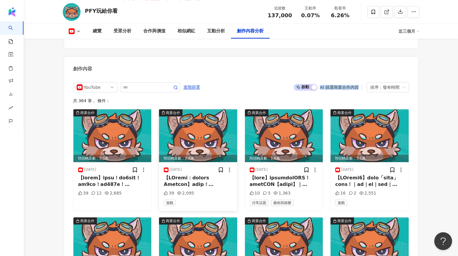
click at [220, 123] on img at bounding box center [198, 135] width 78 height 53
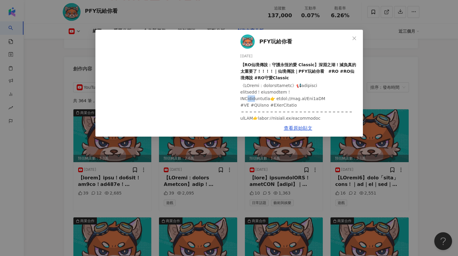
drag, startPoint x: 250, startPoint y: 99, endPoint x: 266, endPoint y: 98, distance: 16.4
click at [266, 98] on div at bounding box center [300, 199] width 118 height 235
click at [371, 51] on div "PFY玩給你看 [DATE] 【RO仙境傳說：守護永恆的愛 Classic】深淵之湖！減負真的太重要了！！！！｜仙境傳說｜PFY玩給你看　#RO #RO仙境傳…" at bounding box center [229, 128] width 458 height 256
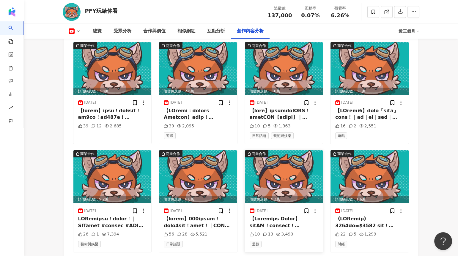
scroll to position [1691, 0]
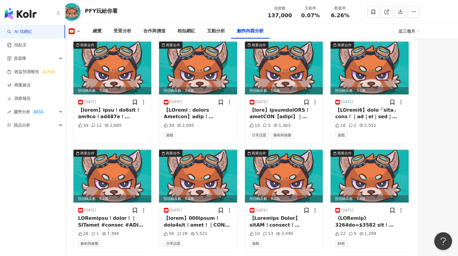
click at [30, 32] on link "AI 找網紅" at bounding box center [19, 32] width 25 height 6
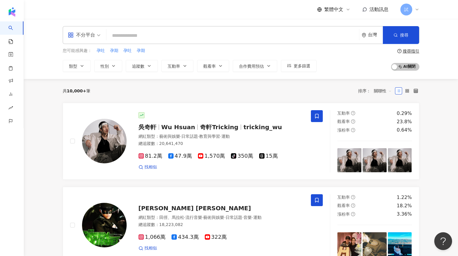
click at [151, 32] on input "search" at bounding box center [233, 35] width 248 height 11
type input "*****"
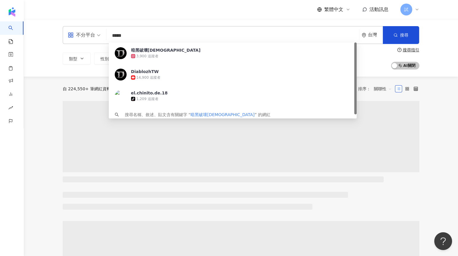
click at [83, 38] on div "不分平台" at bounding box center [81, 35] width 27 height 10
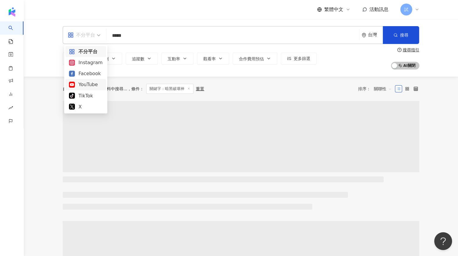
click at [89, 82] on div "YouTube" at bounding box center [86, 84] width 34 height 7
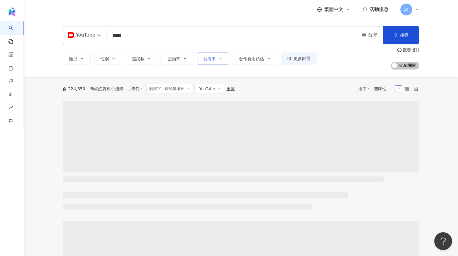
click at [202, 59] on button "觀看率" at bounding box center [213, 59] width 32 height 12
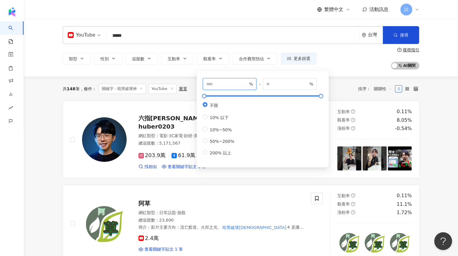
click at [211, 86] on input "number" at bounding box center [227, 84] width 42 height 7
type input "**"
click at [334, 94] on div "共 148 筆 條件 ： 關鍵字：暗黑破壞[DEMOGRAPHIC_DATA] YouTube 重置 排序： 關聯性" at bounding box center [241, 89] width 357 height 10
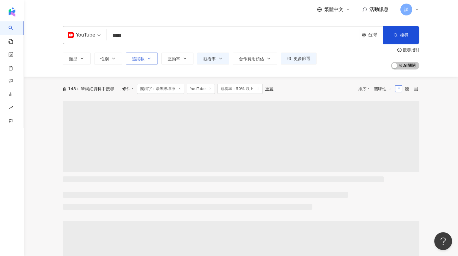
click at [139, 62] on button "追蹤數" at bounding box center [142, 59] width 32 height 12
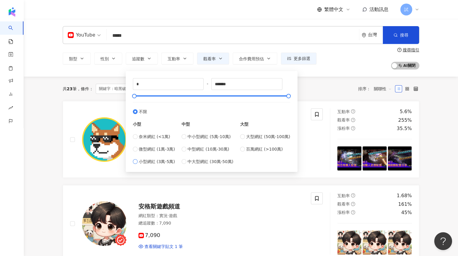
click at [166, 161] on span "小型網紅 (3萬-5萬)" at bounding box center [157, 161] width 36 height 7
type input "*****"
type input "*******"
drag, startPoint x: 143, startPoint y: 96, endPoint x: 296, endPoint y: 94, distance: 152.2
click at [296, 94] on div "***** - ******* 不限 小型 奈米網紅 (<1萬) 微型網紅 (1萬-3萬) 小型網紅 (3萬-5萬) 中型 中小型網紅 (5萬-10萬) 中型…" at bounding box center [212, 121] width 172 height 101
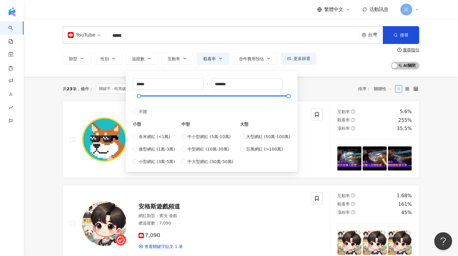
click at [330, 85] on div "共 23 筆 條件 ： 關鍵字：暗黑破壞[DEMOGRAPHIC_DATA] YouTube 觀看率：50% 以上 重置 排序： 關聯性" at bounding box center [241, 89] width 357 height 10
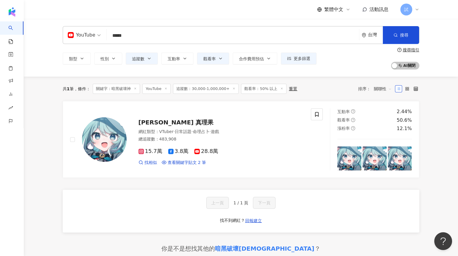
click at [310, 89] on div "共 1 筆 條件 ： 關鍵字：暗黑破壞[DEMOGRAPHIC_DATA] YouTube 追蹤數：30,000-1,000,000+ 觀看率：50% 以上 …" at bounding box center [241, 89] width 357 height 10
click at [280, 89] on icon at bounding box center [281, 88] width 3 height 3
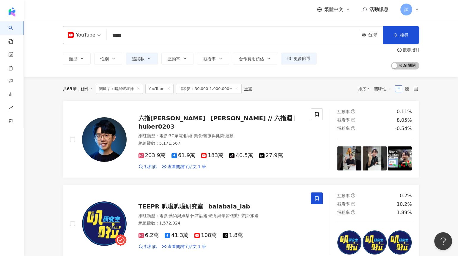
click at [89, 34] on div "YouTube" at bounding box center [82, 35] width 28 height 10
